Goal: Information Seeking & Learning: Learn about a topic

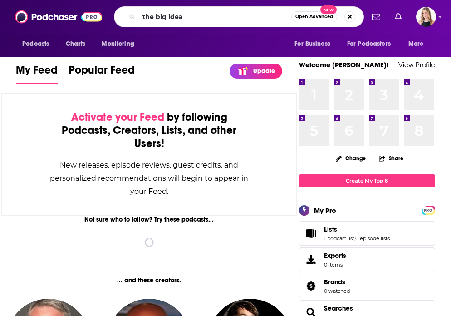
type input "the big idea"
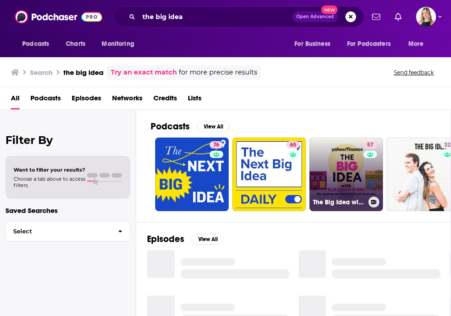
click at [334, 159] on link "57 The Big Idea with [PERSON_NAME]" at bounding box center [345, 173] width 73 height 73
